Goal: Task Accomplishment & Management: Complete application form

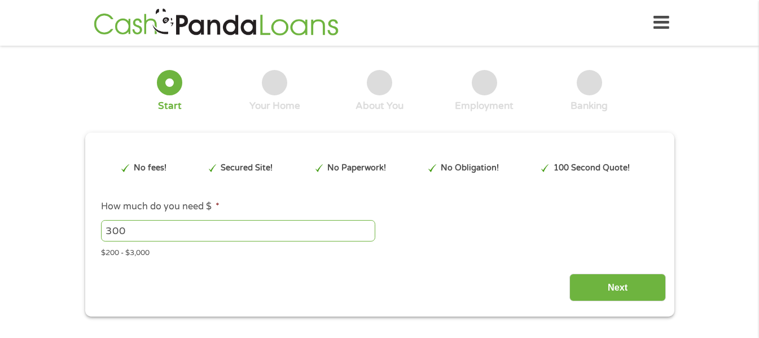
click at [320, 146] on div "This field is hidden when viewing the form gclid This field is hidden when view…" at bounding box center [379, 225] width 589 height 184
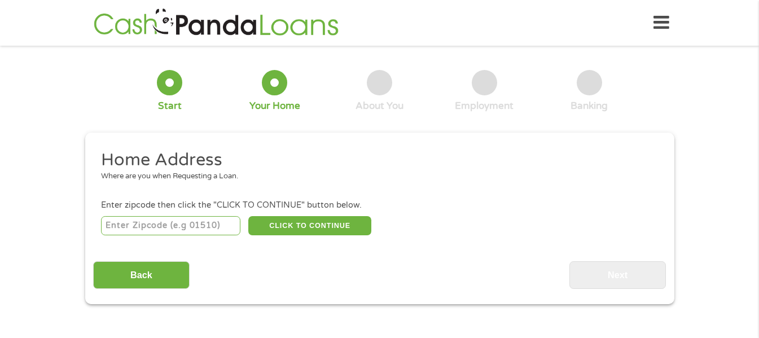
click at [126, 226] on input "number" at bounding box center [170, 225] width 139 height 19
type input "39362"
click at [318, 231] on button "CLICK TO CONTINUE" at bounding box center [309, 225] width 123 height 19
type input "39362"
type input "State Line"
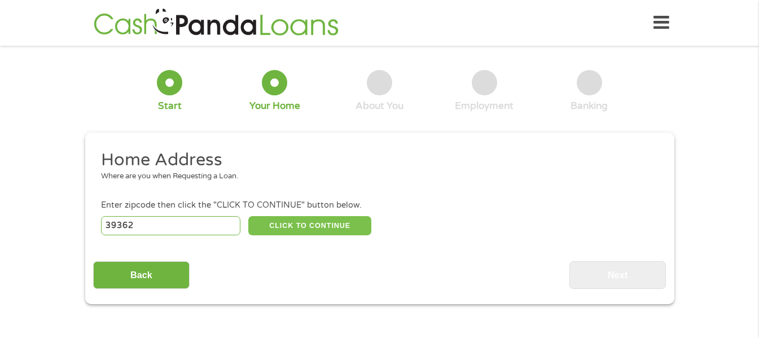
select select "[US_STATE]"
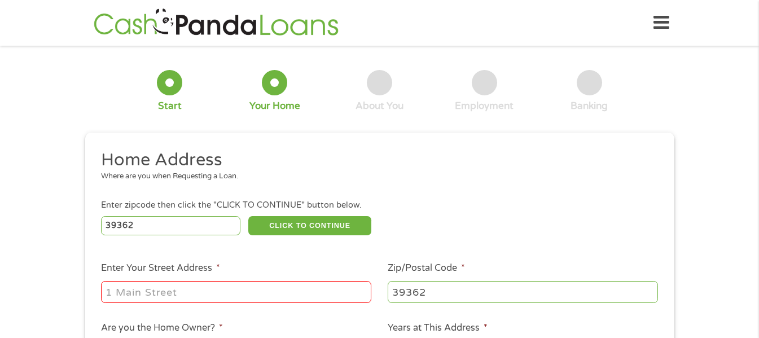
click at [221, 294] on input "Enter Your Street Address *" at bounding box center [236, 291] width 270 height 21
type input "[STREET_ADDRESS]"
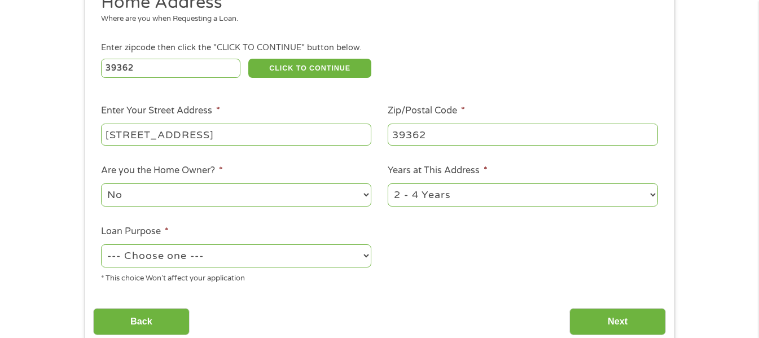
scroll to position [162, 0]
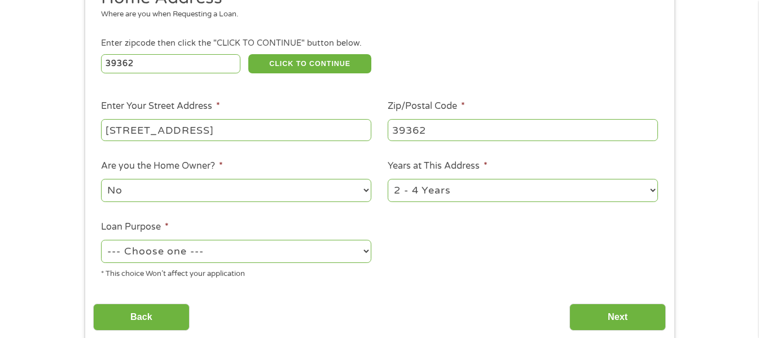
click at [354, 190] on select "No Yes" at bounding box center [236, 190] width 270 height 23
click at [420, 239] on ul "Home Address Where are you when Requesting a Loan. Enter zipcode then click the…" at bounding box center [379, 137] width 572 height 301
click at [446, 197] on select "1 Year or less 1 - 2 Years 2 - 4 Years Over 4 Years" at bounding box center [522, 190] width 270 height 23
select select "60months"
click at [387, 179] on select "1 Year or less 1 - 2 Years 2 - 4 Years Over 4 Years" at bounding box center [522, 190] width 270 height 23
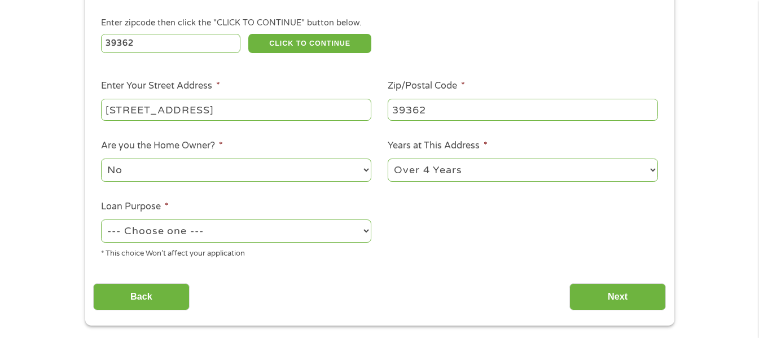
scroll to position [190, 0]
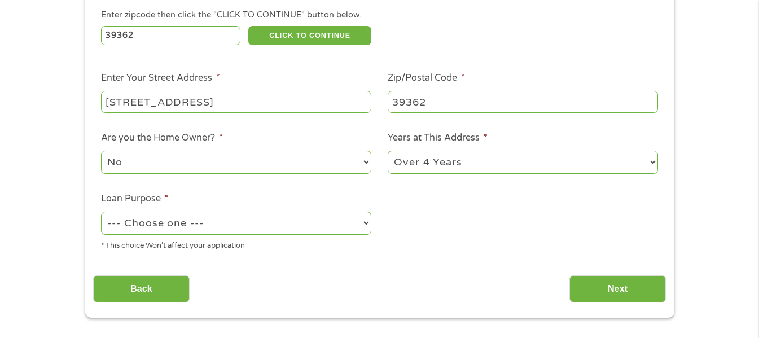
click at [358, 228] on select "--- Choose one --- Pay Bills Debt Consolidation Home Improvement Major Purchase…" at bounding box center [236, 223] width 270 height 23
select select "shorttermcash"
click at [101, 212] on select "--- Choose one --- Pay Bills Debt Consolidation Home Improvement Major Purchase…" at bounding box center [236, 223] width 270 height 23
click at [620, 285] on input "Next" at bounding box center [617, 289] width 96 height 28
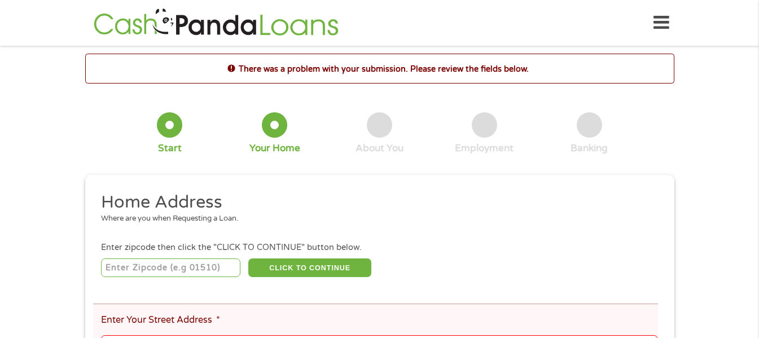
scroll to position [5, 5]
click at [183, 271] on input "number" at bounding box center [170, 267] width 139 height 19
type input "39362"
click at [294, 274] on button "CLICK TO CONTINUE" at bounding box center [309, 267] width 123 height 19
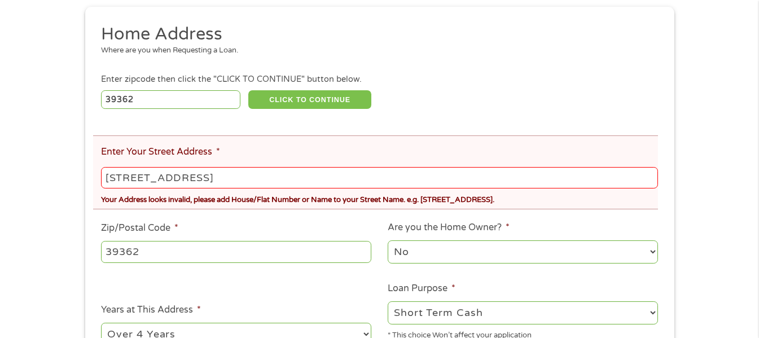
scroll to position [171, 0]
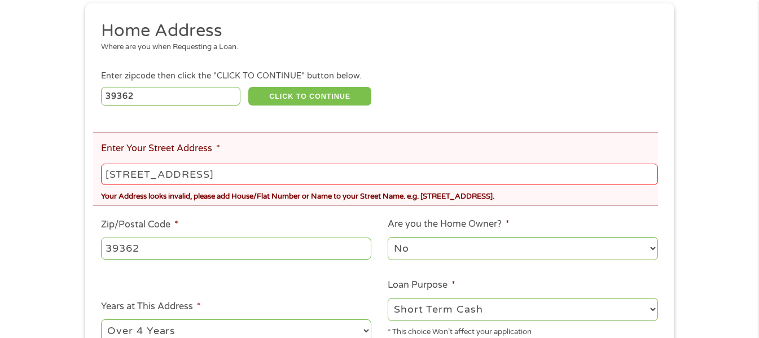
click at [331, 100] on button "CLICK TO CONTINUE" at bounding box center [309, 96] width 123 height 19
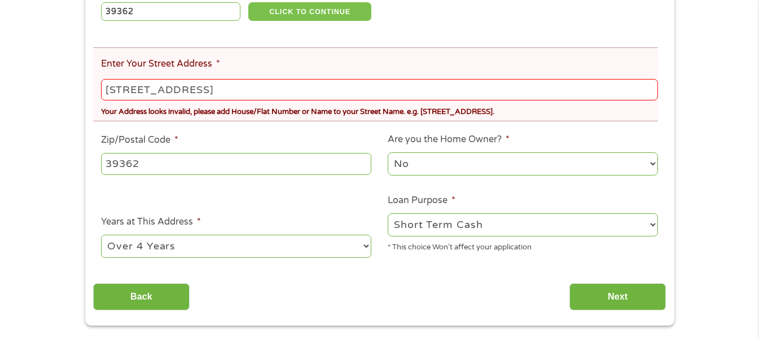
scroll to position [258, 0]
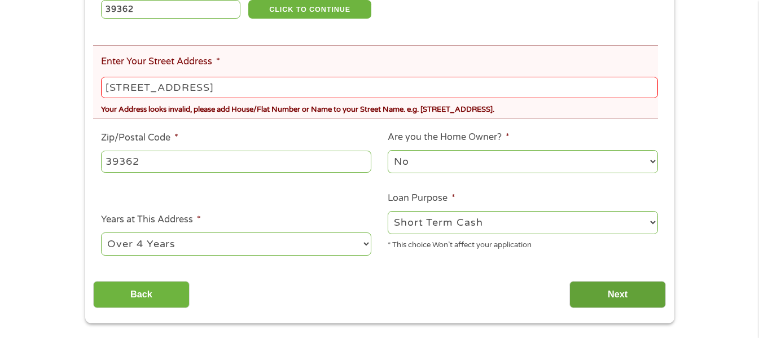
click at [631, 298] on input "Next" at bounding box center [617, 295] width 96 height 28
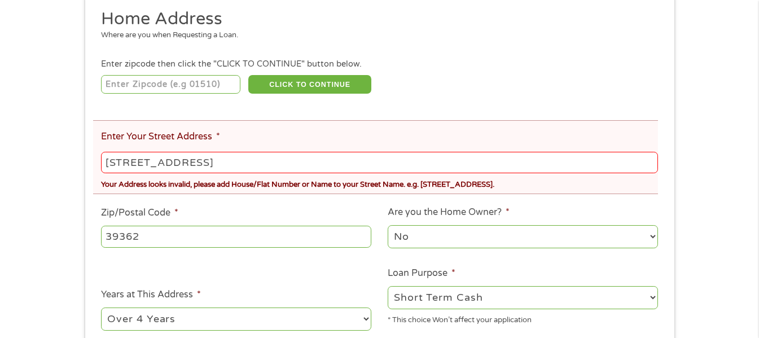
scroll to position [190, 0]
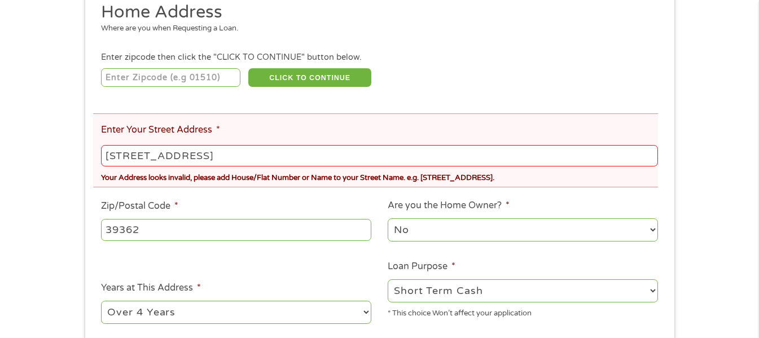
click at [208, 158] on input "[STREET_ADDRESS]" at bounding box center [379, 155] width 556 height 21
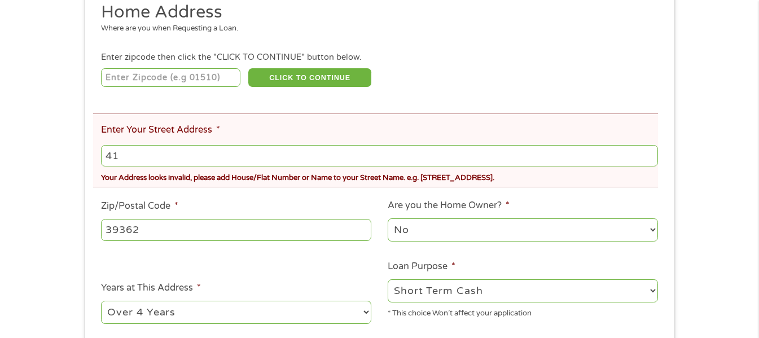
type input "4"
type input "[STREET_ADDRESS]"
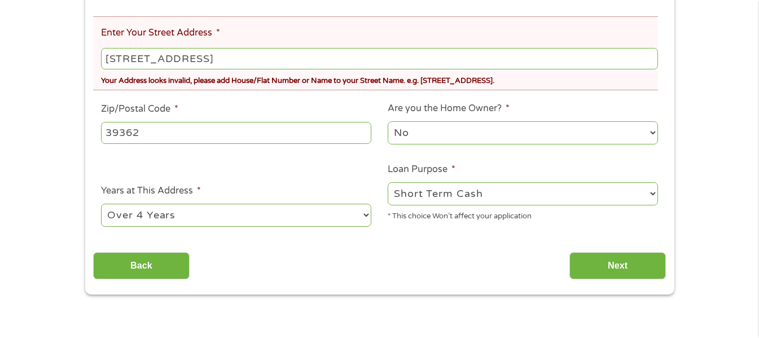
scroll to position [288, 0]
click at [628, 264] on input "Next" at bounding box center [617, 266] width 96 height 28
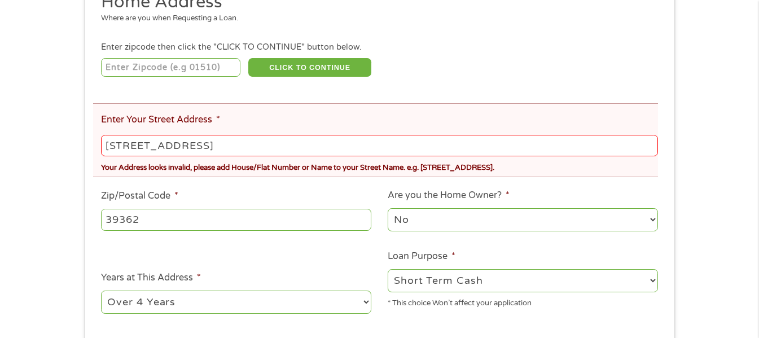
scroll to position [204, 0]
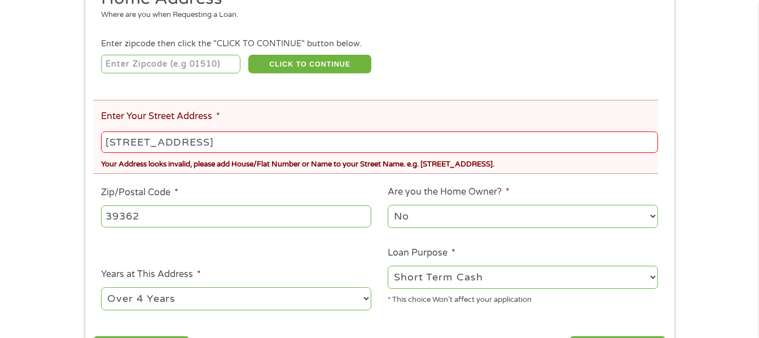
click at [221, 137] on input "[STREET_ADDRESS]" at bounding box center [379, 141] width 556 height 21
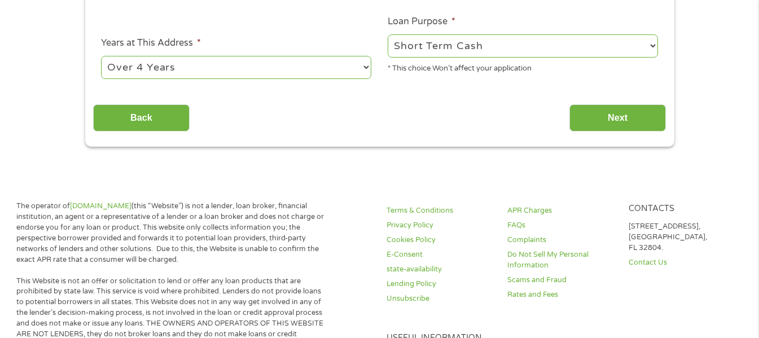
scroll to position [439, 0]
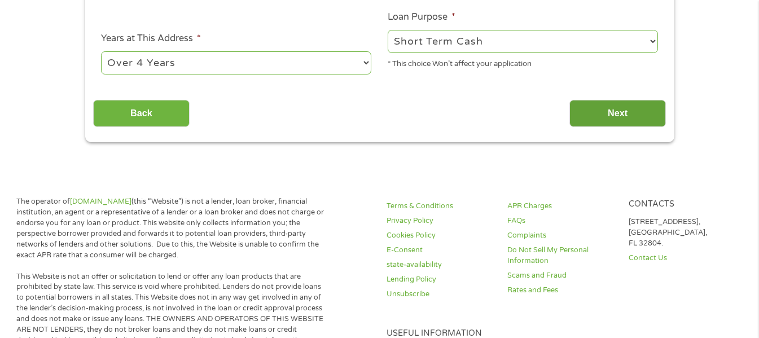
type input "[STREET_ADDRESS]"
click at [646, 120] on input "Next" at bounding box center [617, 114] width 96 height 28
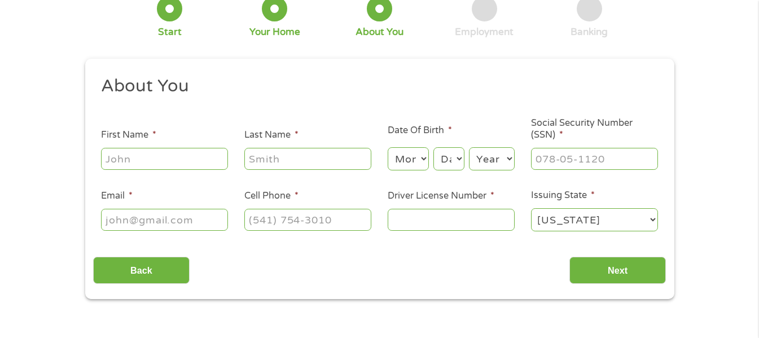
scroll to position [0, 0]
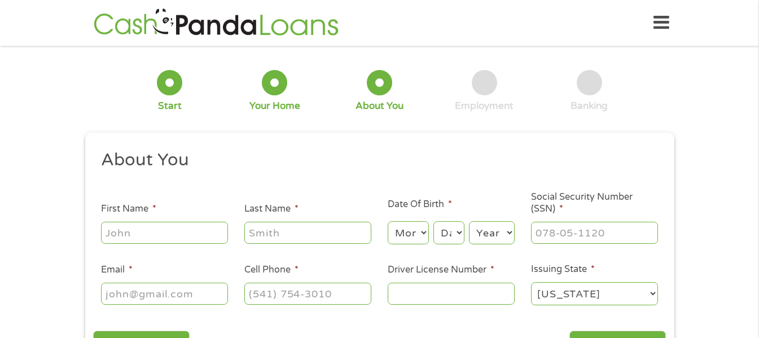
click at [118, 230] on input "First Name *" at bounding box center [164, 232] width 127 height 21
type input "FENEISHA"
type input "HILL"
type input "[EMAIL_ADDRESS][DOMAIN_NAME]"
type input "[PHONE_NUMBER]"
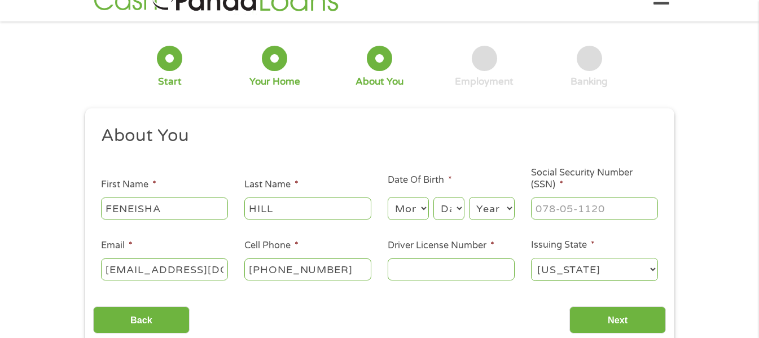
scroll to position [29, 0]
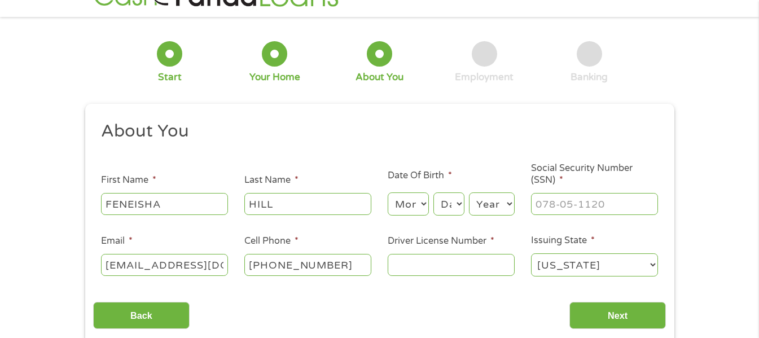
click at [449, 271] on input "Driver License Number *" at bounding box center [450, 264] width 127 height 21
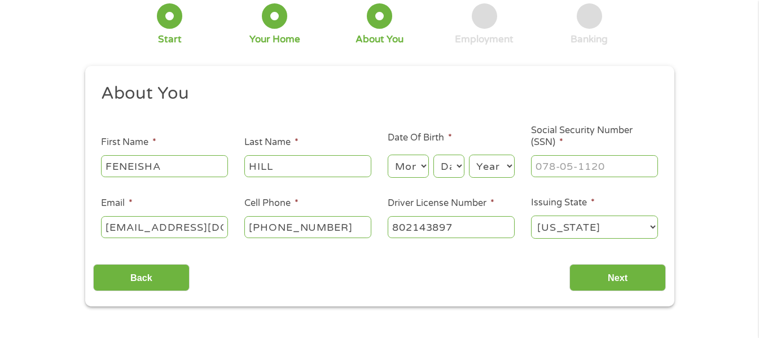
scroll to position [68, 0]
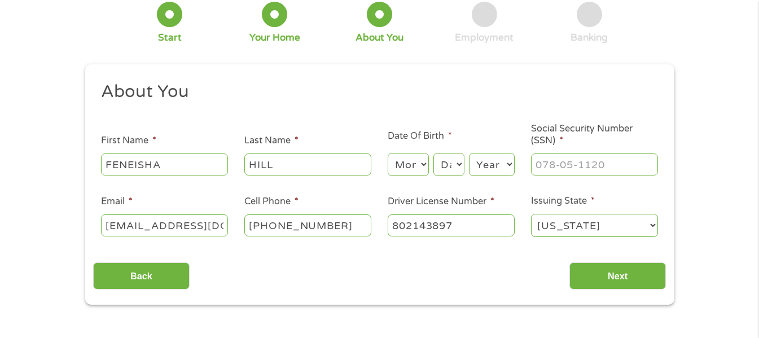
type input "802143897"
click at [572, 169] on input "Social Security Number (SSN) *" at bounding box center [594, 163] width 127 height 21
type input "428-43-3790"
click at [421, 174] on select "Month 1 2 3 4 5 6 7 8 9 10 11 12" at bounding box center [407, 164] width 41 height 23
select select "3"
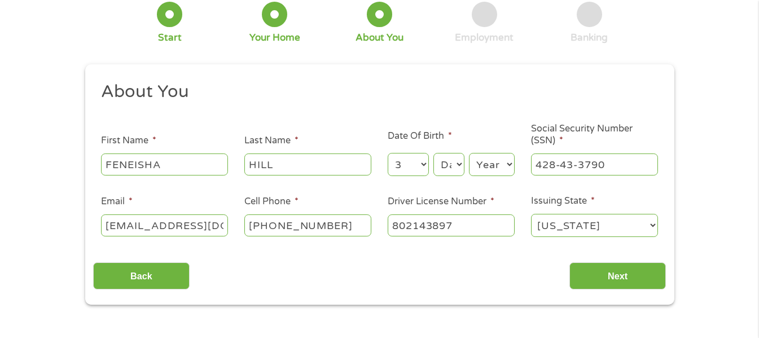
click at [387, 153] on select "Month 1 2 3 4 5 6 7 8 9 10 11 12" at bounding box center [407, 164] width 41 height 23
click at [459, 165] on select "Day 1 2 3 4 5 6 7 8 9 10 11 12 13 14 15 16 17 18 19 20 21 22 23 24 25 26 27 28 …" at bounding box center [448, 164] width 30 height 23
select select "17"
click at [433, 153] on select "Day 1 2 3 4 5 6 7 8 9 10 11 12 13 14 15 16 17 18 19 20 21 22 23 24 25 26 27 28 …" at bounding box center [448, 164] width 30 height 23
click at [505, 171] on select "Year [DATE] 2006 2005 2004 2003 2002 2001 2000 1999 1998 1997 1996 1995 1994 19…" at bounding box center [492, 164] width 46 height 23
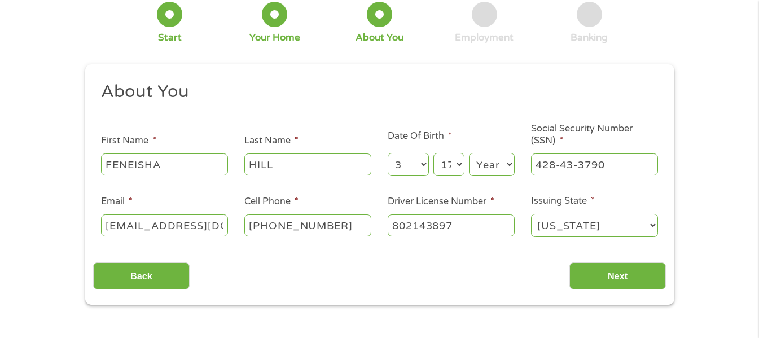
select select "1982"
click at [469, 153] on select "Year [DATE] 2006 2005 2004 2003 2002 2001 2000 1999 1998 1997 1996 1995 1994 19…" at bounding box center [492, 164] width 46 height 23
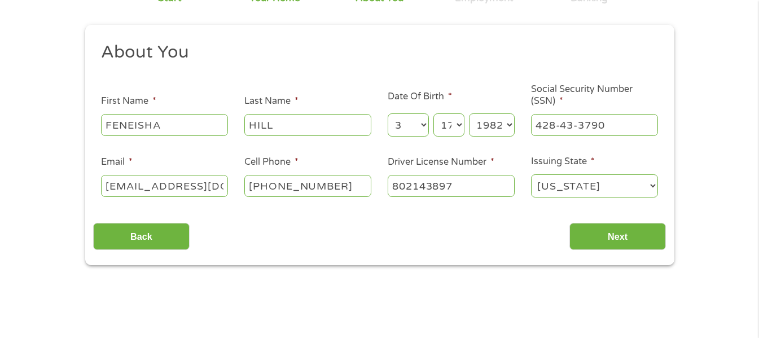
scroll to position [123, 0]
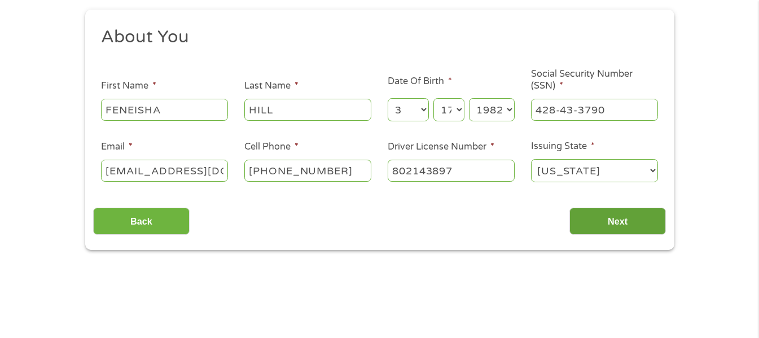
click at [643, 217] on input "Next" at bounding box center [617, 222] width 96 height 28
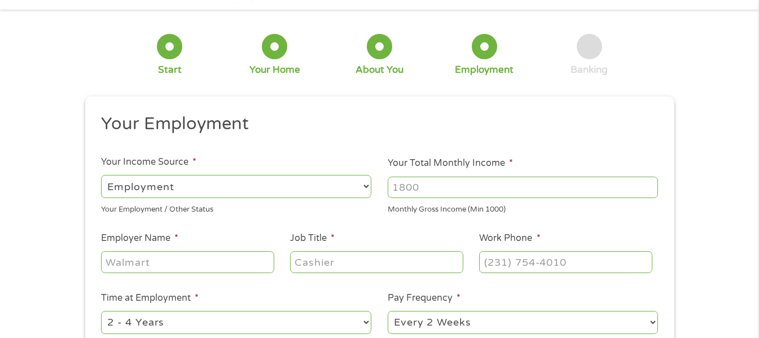
scroll to position [46, 0]
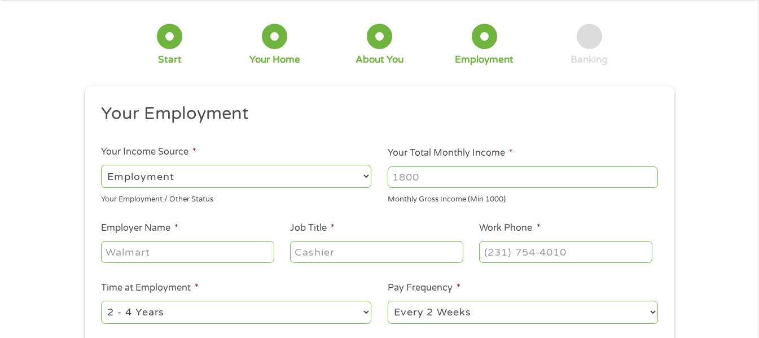
click at [135, 186] on select "--- Choose one --- Employment [DEMOGRAPHIC_DATA] Benefits" at bounding box center [236, 176] width 270 height 23
select select "selfEmployed"
click at [101, 165] on select "--- Choose one --- Employment [DEMOGRAPHIC_DATA] Benefits" at bounding box center [236, 176] width 270 height 23
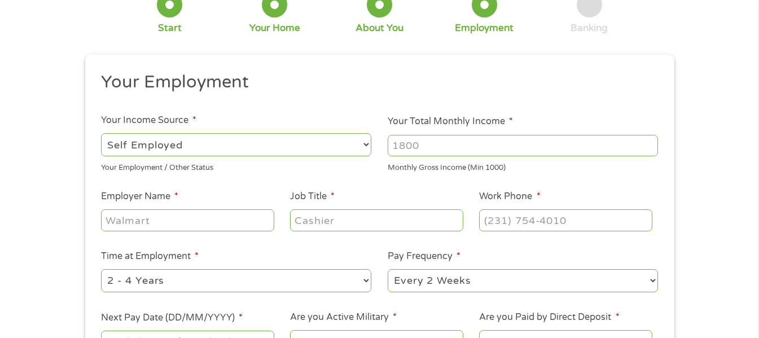
scroll to position [78, 0]
click at [541, 146] on input "Your Total Monthly Income *" at bounding box center [522, 144] width 270 height 21
type input "3000"
click at [122, 222] on input "Employer Name *" at bounding box center [187, 219] width 173 height 21
click at [194, 218] on input "[PERSON_NAME]" at bounding box center [187, 219] width 173 height 21
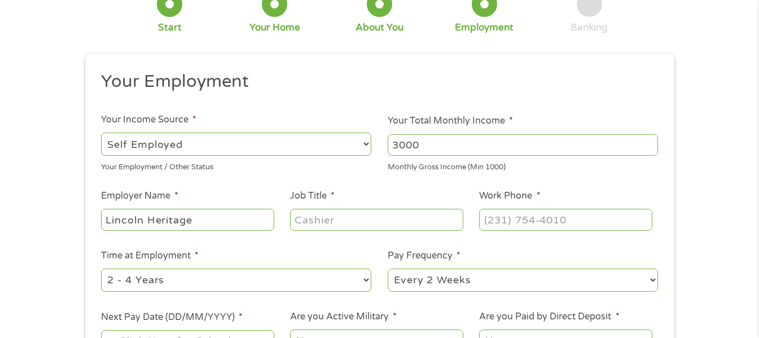
type input "Lincoln Heritage"
type input "Insurance Agent"
click at [508, 221] on input "Work Phone *" at bounding box center [565, 219] width 173 height 21
type input "[PHONE_NUMBER]"
click at [113, 277] on select "--- Choose one --- 1 Year or less 1 - 2 Years 2 - 4 Years Over 4 Years" at bounding box center [236, 279] width 270 height 23
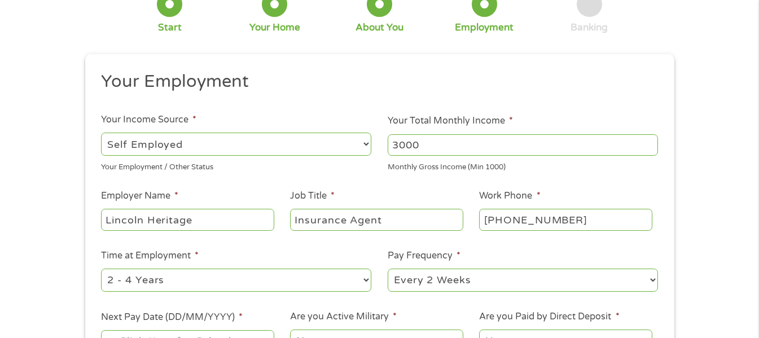
select select "12months"
click at [101, 268] on select "--- Choose one --- 1 Year or less 1 - 2 Years 2 - 4 Years Over 4 Years" at bounding box center [236, 279] width 270 height 23
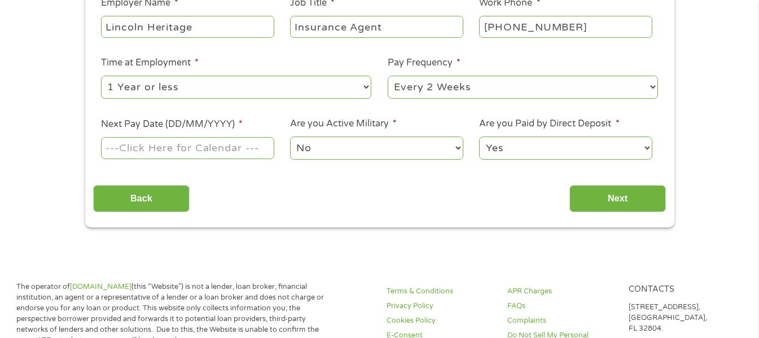
scroll to position [278, 0]
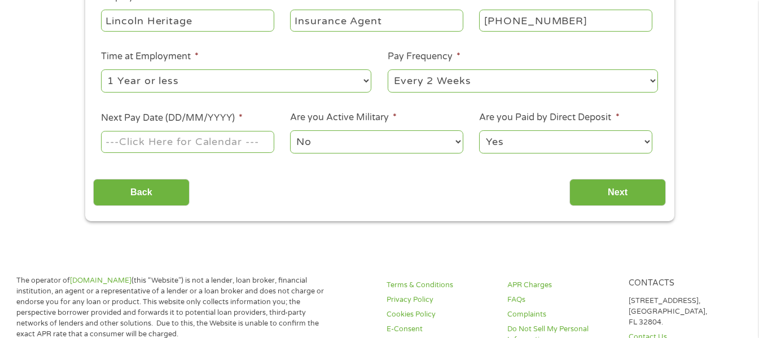
click at [553, 88] on select "--- Choose one --- Every 2 Weeks Every Week Monthly Semi-Monthly" at bounding box center [522, 80] width 270 height 23
click at [387, 69] on select "--- Choose one --- Every 2 Weeks Every Week Monthly Semi-Monthly" at bounding box center [522, 80] width 270 height 23
click at [616, 90] on select "--- Choose one --- Every 2 Weeks Every Week Monthly Semi-Monthly" at bounding box center [522, 80] width 270 height 23
select select "monthly"
click at [387, 69] on select "--- Choose one --- Every 2 Weeks Every Week Monthly Semi-Monthly" at bounding box center [522, 80] width 270 height 23
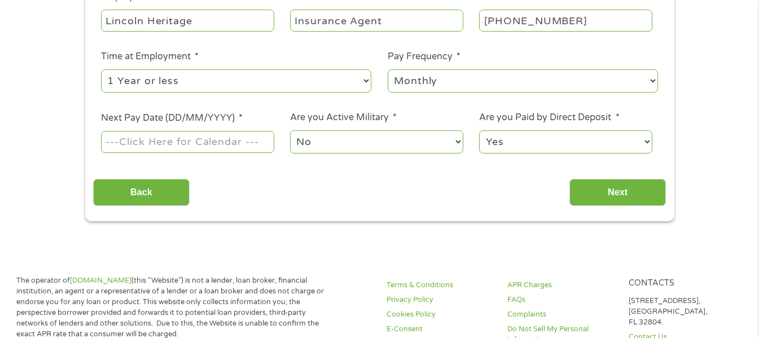
click at [210, 144] on input "Next Pay Date (DD/MM/YYYY) *" at bounding box center [187, 141] width 173 height 21
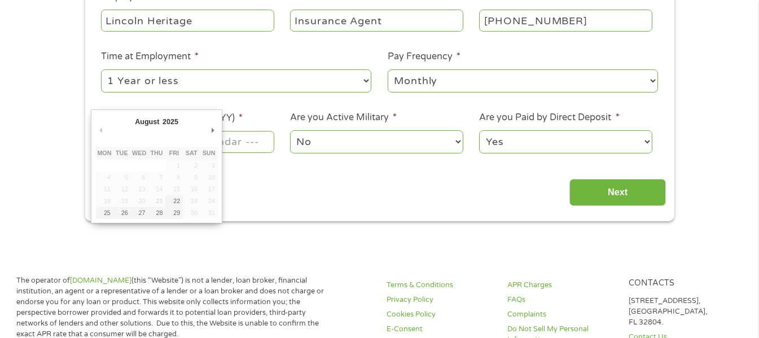
type input "[DATE]"
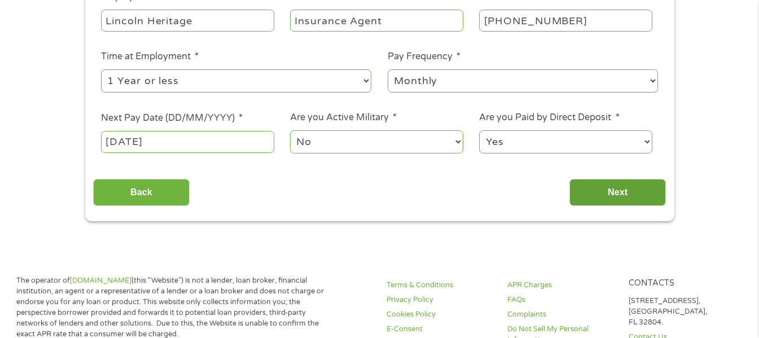
click at [634, 199] on input "Next" at bounding box center [617, 193] width 96 height 28
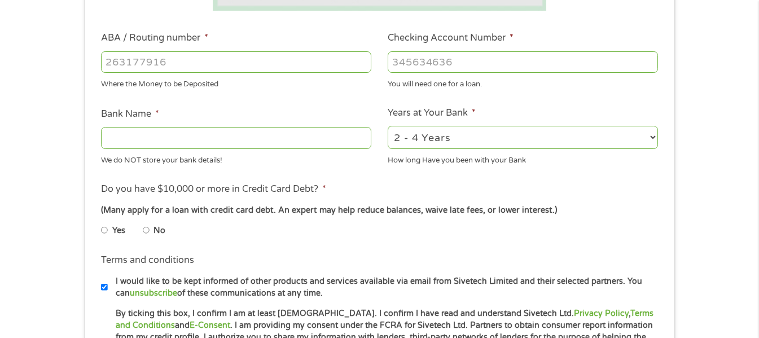
scroll to position [333, 0]
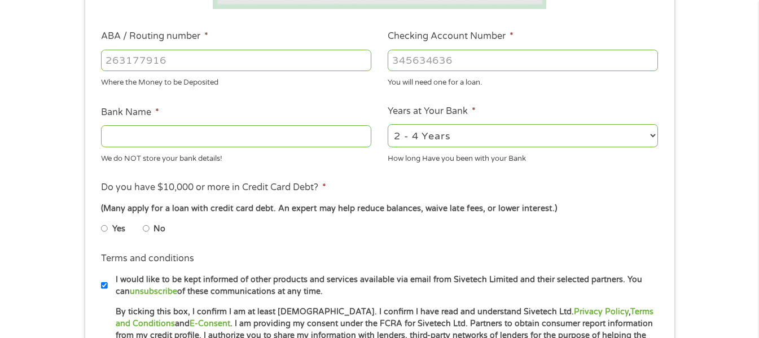
click at [125, 63] on input "ABA / Routing number *" at bounding box center [236, 60] width 270 height 21
type input "084201278"
type input "BANCORPSOUTH BANK"
type input "084201278"
click at [411, 65] on input "Checking Account Number *" at bounding box center [522, 60] width 270 height 21
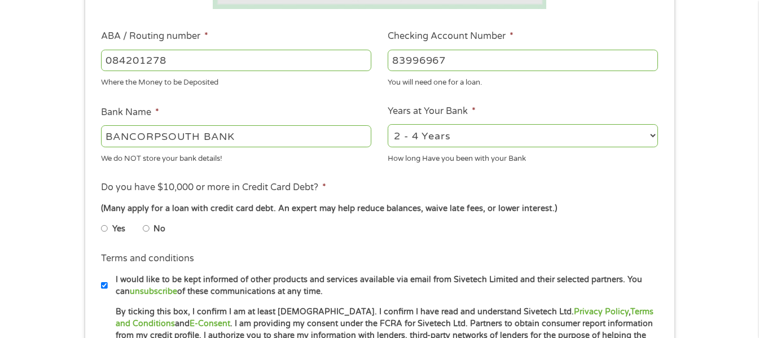
type input "83996967"
click at [623, 129] on select "2 - 4 Years 6 - 12 Months 1 - 2 Years Over 4 Years" at bounding box center [522, 135] width 270 height 23
select select "24months"
click at [387, 124] on select "2 - 4 Years 6 - 12 Months 1 - 2 Years Over 4 Years" at bounding box center [522, 135] width 270 height 23
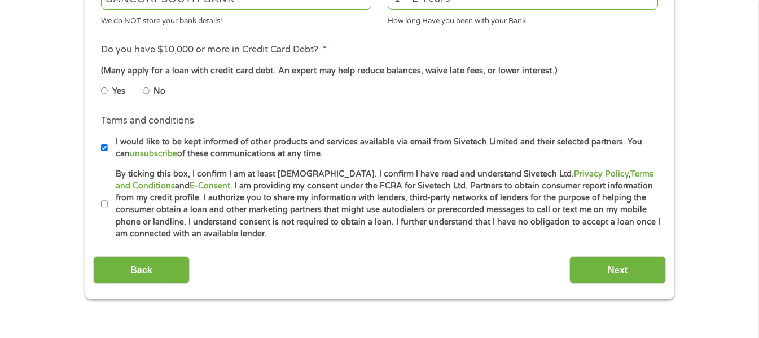
scroll to position [471, 0]
click at [160, 93] on label "No" at bounding box center [159, 91] width 12 height 12
click at [149, 93] on input "No" at bounding box center [146, 90] width 7 height 18
radio input "true"
click at [104, 209] on input "By ticking this box, I confirm I am at least [DEMOGRAPHIC_DATA]. I confirm I ha…" at bounding box center [104, 204] width 7 height 18
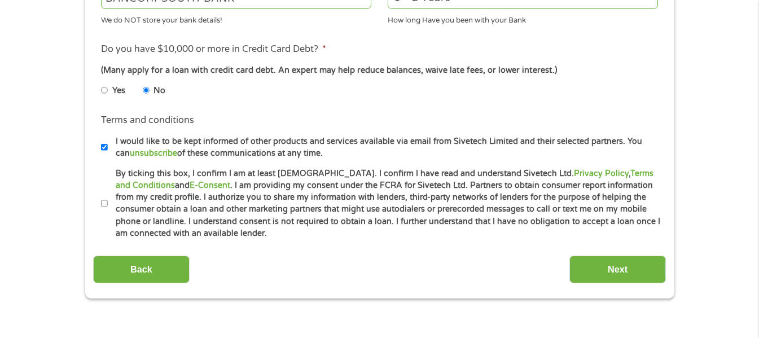
checkbox input "true"
click at [637, 270] on input "Next" at bounding box center [617, 270] width 96 height 28
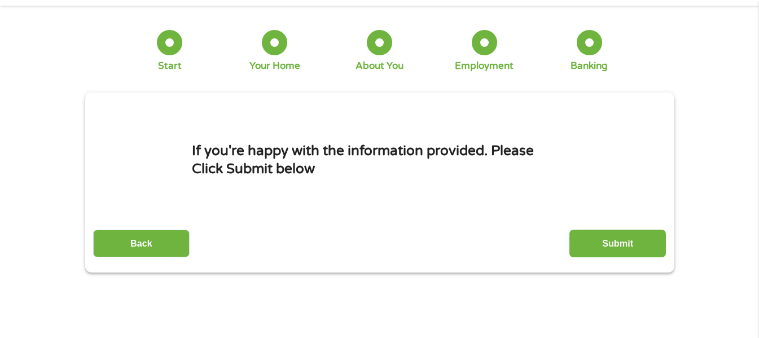
scroll to position [0, 0]
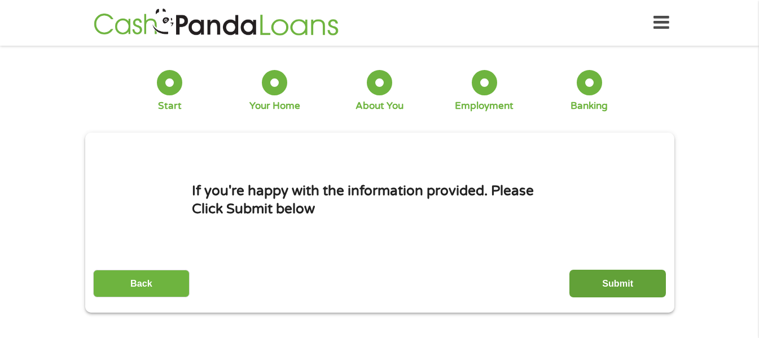
click at [632, 291] on input "Submit" at bounding box center [617, 284] width 96 height 28
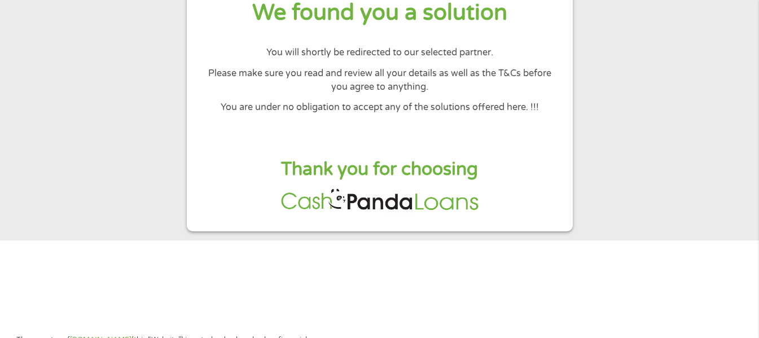
scroll to position [120, 0]
